Goal: Check status: Check status

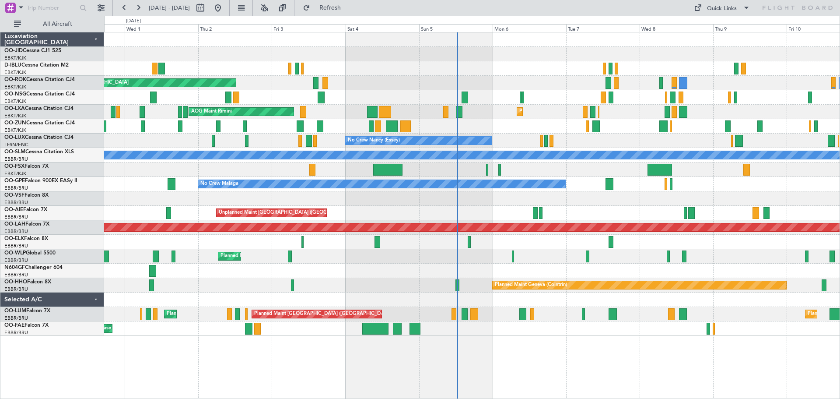
click at [387, 203] on div at bounding box center [471, 198] width 735 height 14
